Goal: Information Seeking & Learning: Learn about a topic

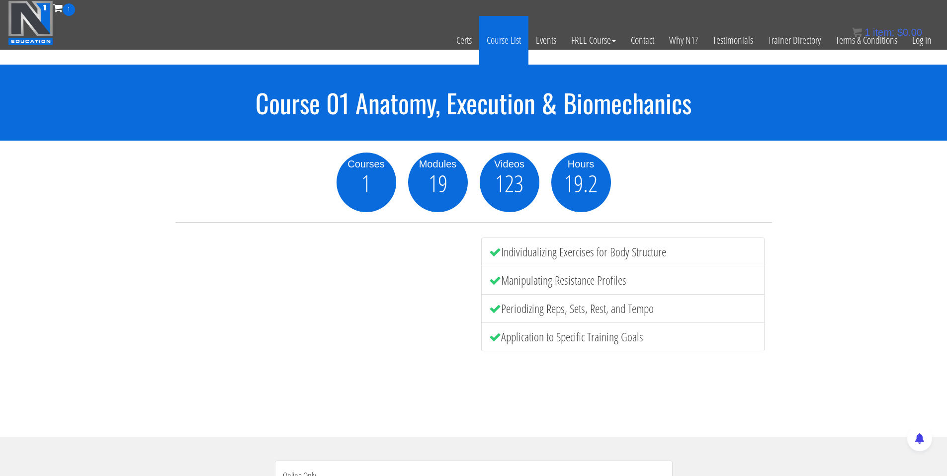
scroll to position [0, 0]
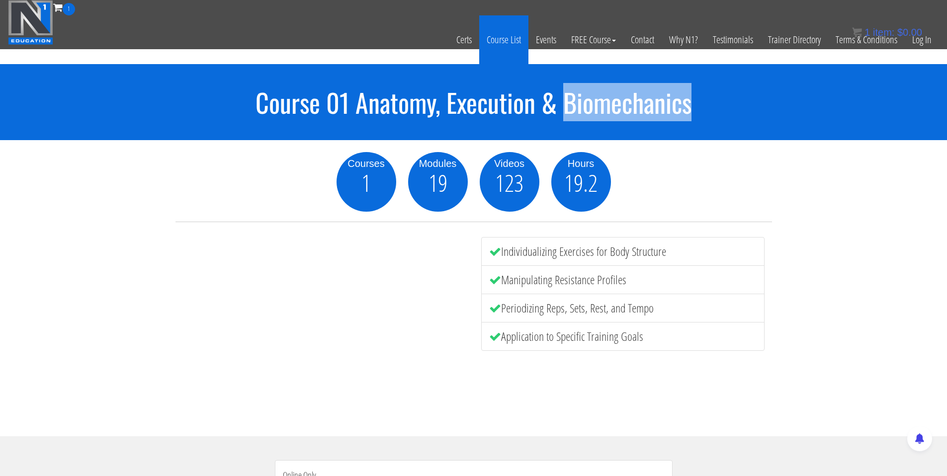
click at [504, 42] on link "Course List" at bounding box center [503, 39] width 49 height 49
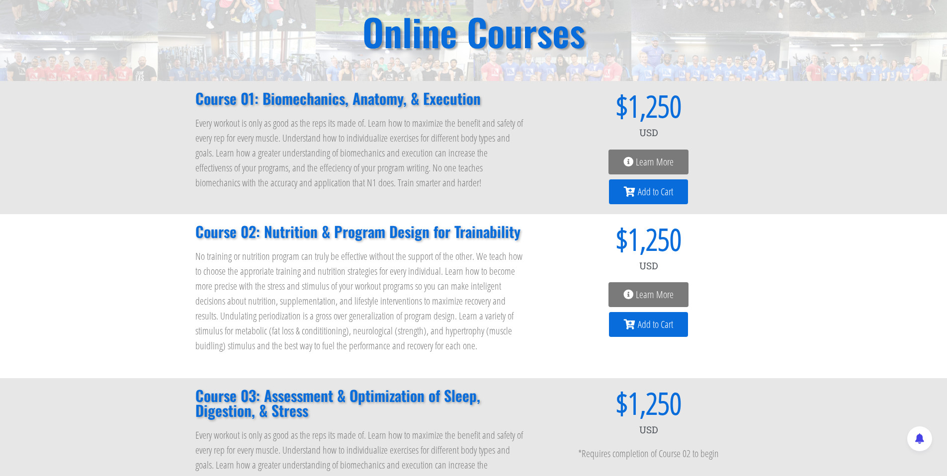
scroll to position [85, 0]
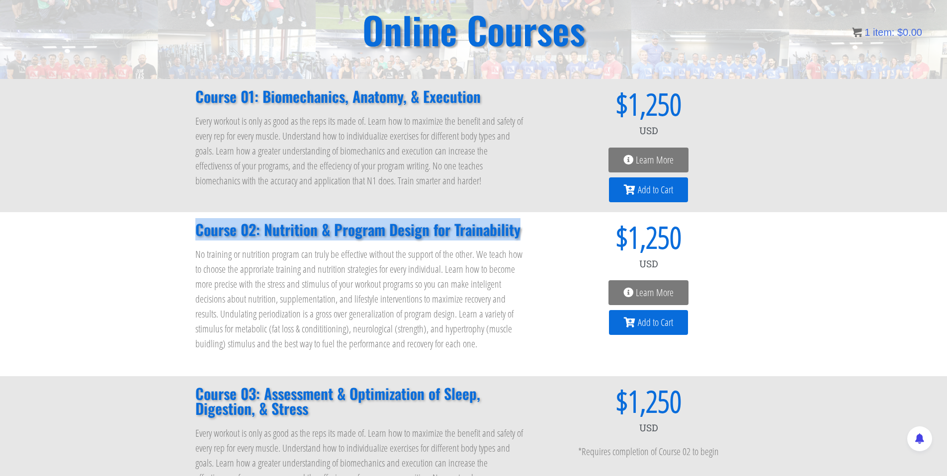
drag, startPoint x: 200, startPoint y: 230, endPoint x: 518, endPoint y: 229, distance: 318.1
click at [518, 229] on div "Course 02: Nutrition & Program Design for Trainability No training or nutrition…" at bounding box center [360, 294] width 340 height 154
click at [345, 217] on div "Course 02: Nutrition & Program Design for Trainability No training or nutrition…" at bounding box center [360, 294] width 340 height 154
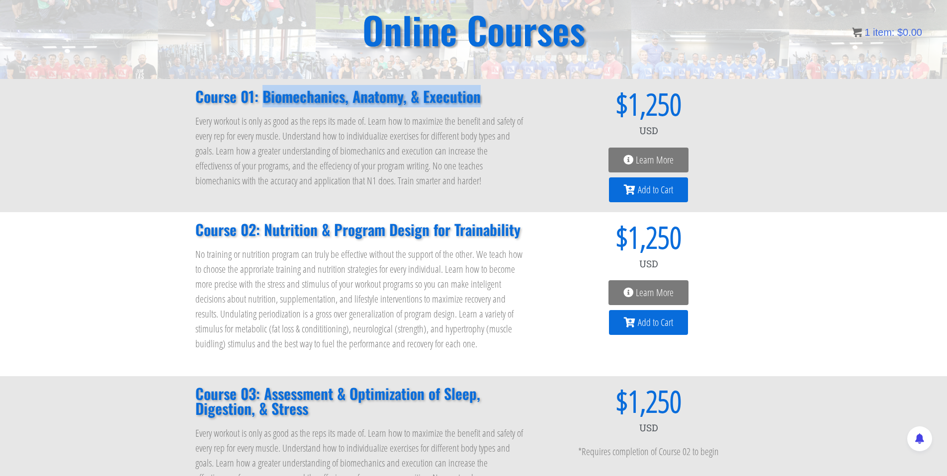
copy h2 "Biomechanics, Anatomy, & Execution"
drag, startPoint x: 477, startPoint y: 96, endPoint x: 679, endPoint y: 3, distance: 222.8
click at [357, 89] on h2 "Course 01: Biomechanics, Anatomy, & Execution" at bounding box center [360, 96] width 330 height 15
click at [305, 96] on h2 "Course 01: Biomechanics, Anatomy, & Execution" at bounding box center [360, 96] width 330 height 15
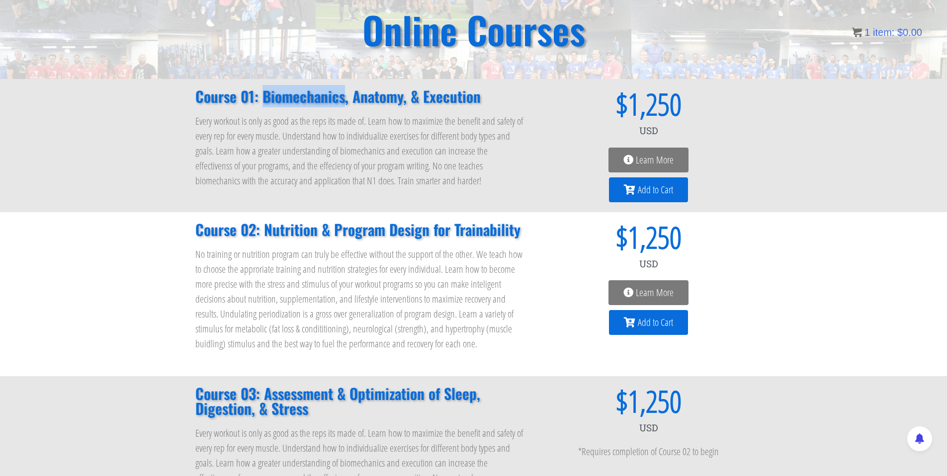
click at [305, 96] on h2 "Course 01: Biomechanics, Anatomy, & Execution" at bounding box center [360, 96] width 330 height 15
copy h2 "Biomechanics"
